Goal: Entertainment & Leisure: Consume media (video, audio)

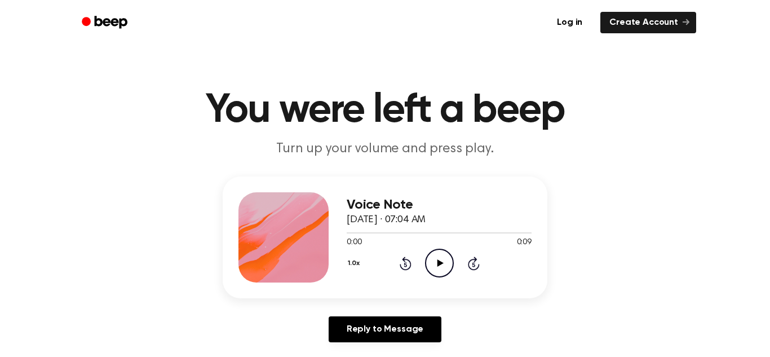
click at [441, 258] on icon "Play Audio" at bounding box center [439, 263] width 29 height 29
click at [437, 265] on icon at bounding box center [439, 262] width 5 height 7
click at [437, 269] on icon "Play Audio" at bounding box center [439, 263] width 29 height 29
click at [432, 265] on icon "Play Audio" at bounding box center [439, 263] width 29 height 29
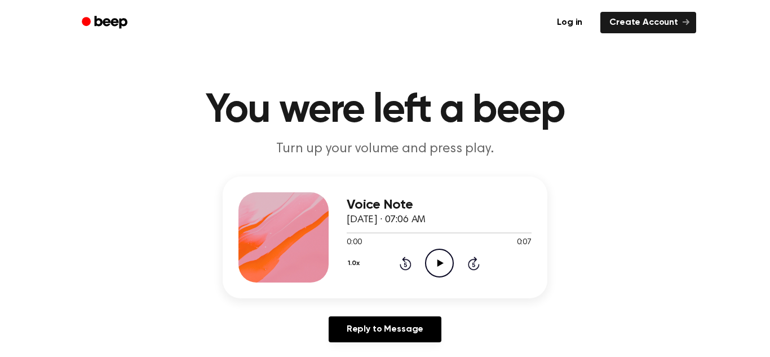
click at [440, 264] on icon at bounding box center [440, 262] width 6 height 7
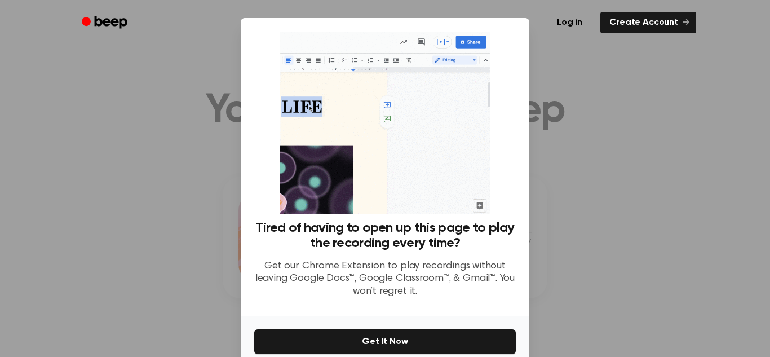
click at [615, 150] on div at bounding box center [385, 178] width 770 height 357
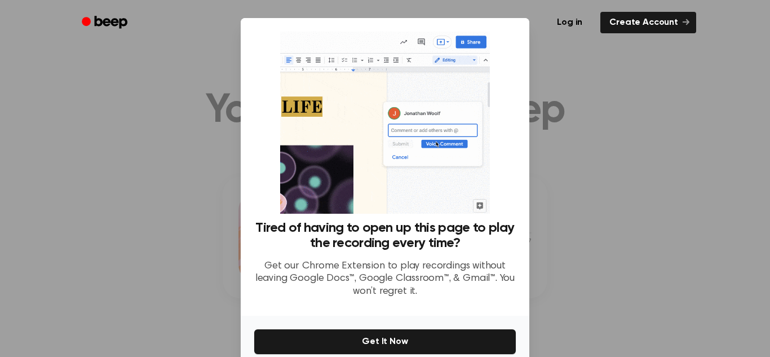
click at [615, 150] on div at bounding box center [385, 178] width 770 height 357
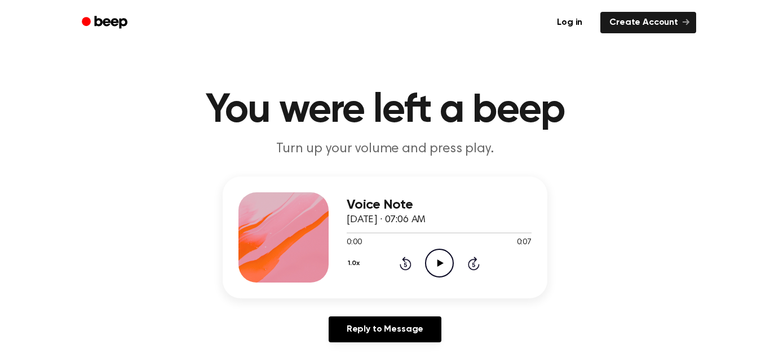
click at [441, 255] on icon "Play Audio" at bounding box center [439, 263] width 29 height 29
click at [438, 258] on icon "Play Audio" at bounding box center [439, 263] width 29 height 29
click at [446, 258] on icon "Play Audio" at bounding box center [439, 263] width 29 height 29
click at [440, 266] on icon "Play Audio" at bounding box center [439, 263] width 29 height 29
click at [438, 260] on icon "Play Audio" at bounding box center [439, 263] width 29 height 29
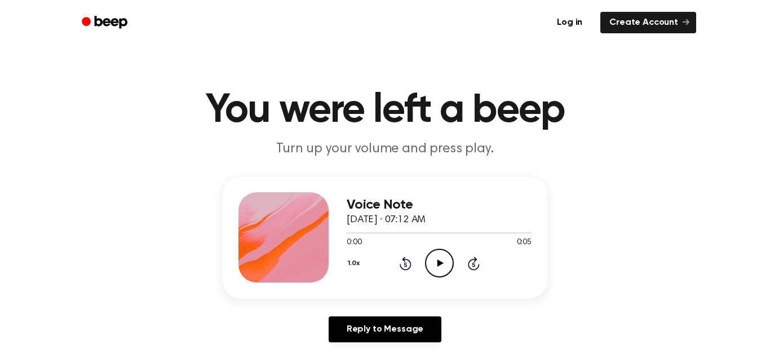
click at [440, 266] on icon "Play Audio" at bounding box center [439, 263] width 29 height 29
click at [432, 263] on icon "Play Audio" at bounding box center [439, 263] width 29 height 29
click at [435, 264] on icon "Play Audio" at bounding box center [439, 263] width 29 height 29
click at [444, 267] on icon "Play Audio" at bounding box center [439, 263] width 29 height 29
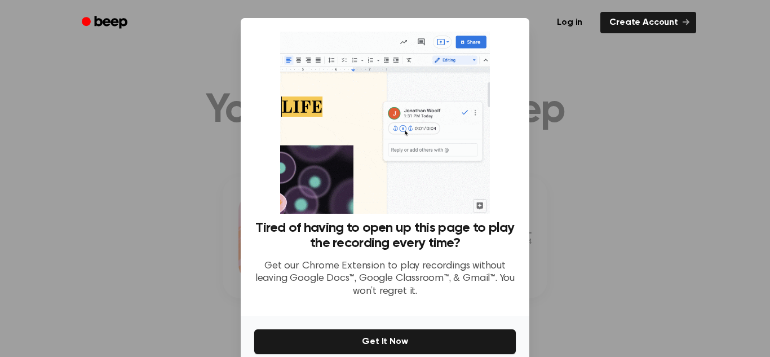
click at [612, 216] on div at bounding box center [385, 178] width 770 height 357
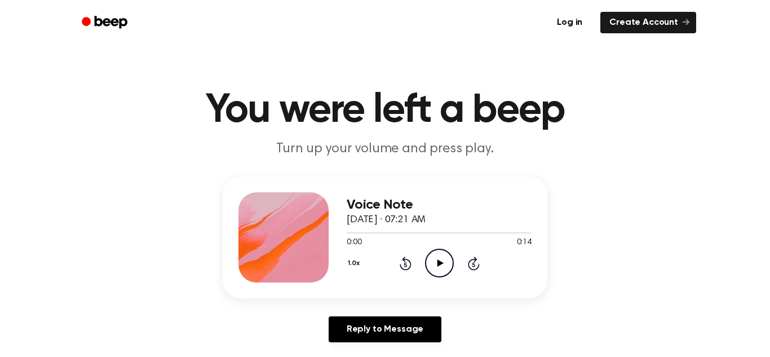
click at [437, 267] on icon "Play Audio" at bounding box center [439, 263] width 29 height 29
